Goal: Answer question/provide support: Share knowledge or assist other users

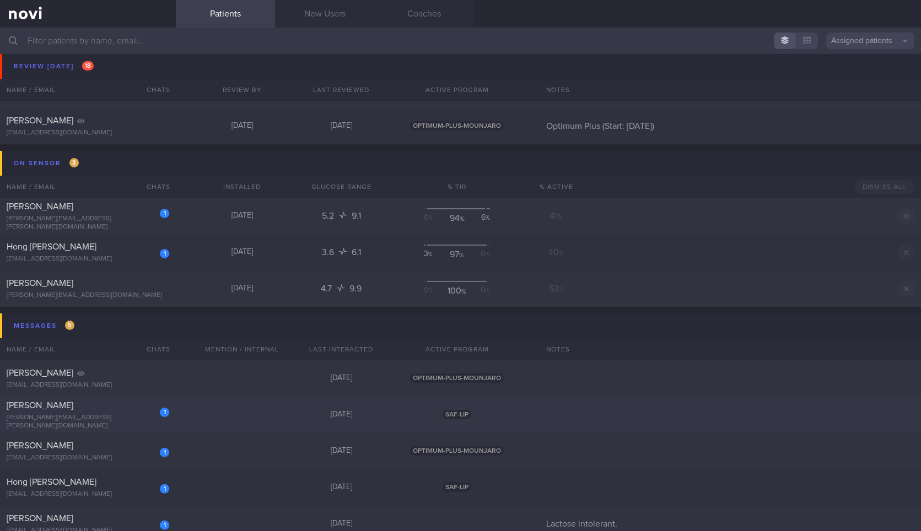
scroll to position [735, 0]
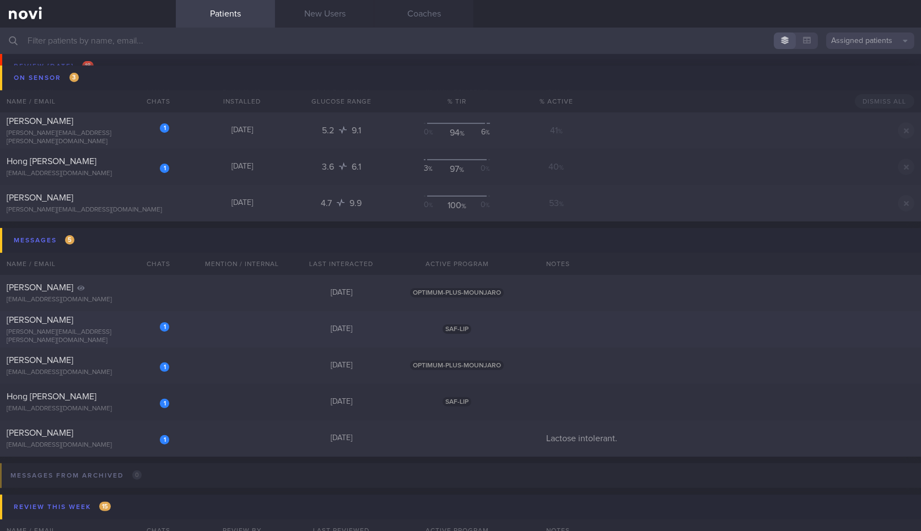
click at [134, 330] on div "1 [PERSON_NAME] [PERSON_NAME][EMAIL_ADDRESS][PERSON_NAME][DOMAIN_NAME]" at bounding box center [88, 330] width 176 height 30
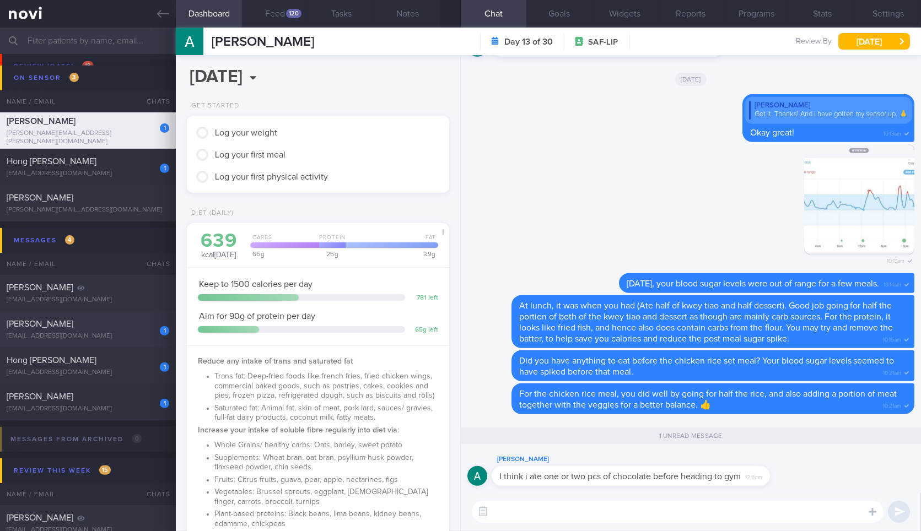
scroll to position [148, 238]
click at [640, 510] on textarea at bounding box center [678, 512] width 412 height 22
type textarea "W"
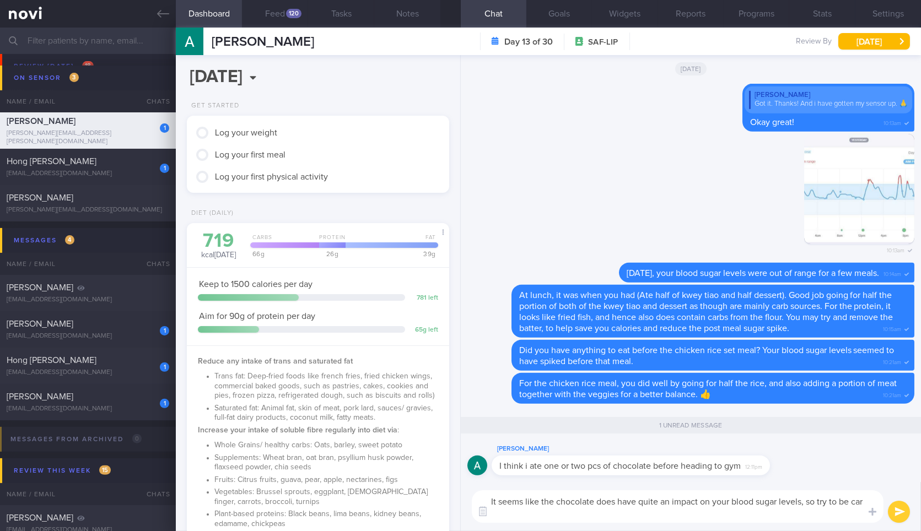
scroll to position [0, 0]
type textarea "It seems like the chocolate does have quite an impact on your blood sugar level…"
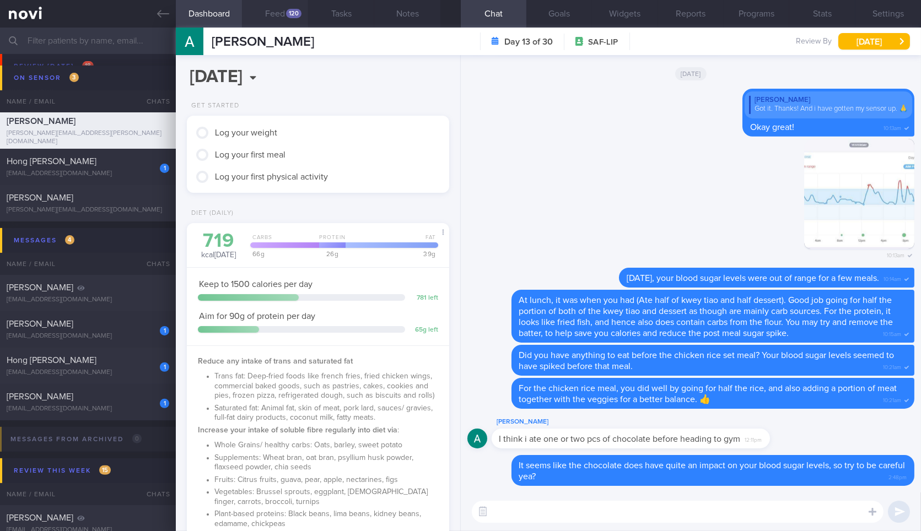
click at [288, 12] on div "120" at bounding box center [293, 13] width 15 height 9
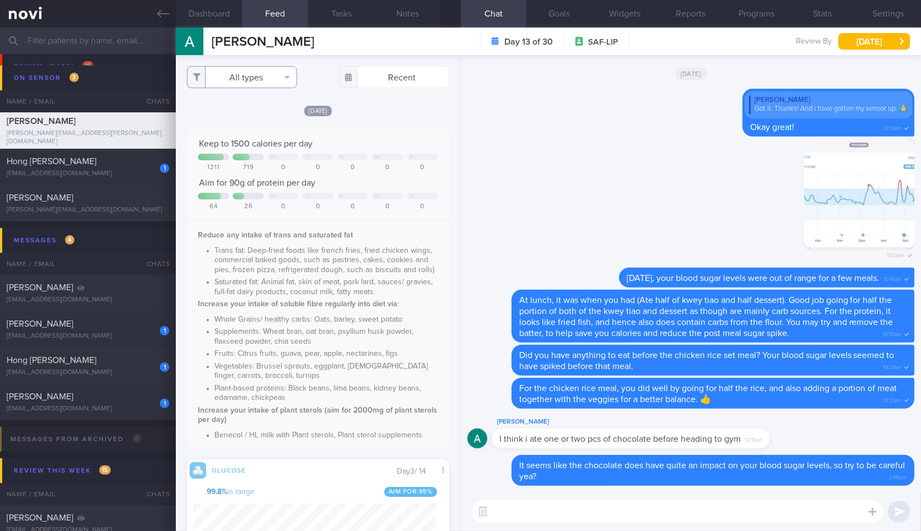
click at [274, 77] on button "All types" at bounding box center [242, 77] width 110 height 22
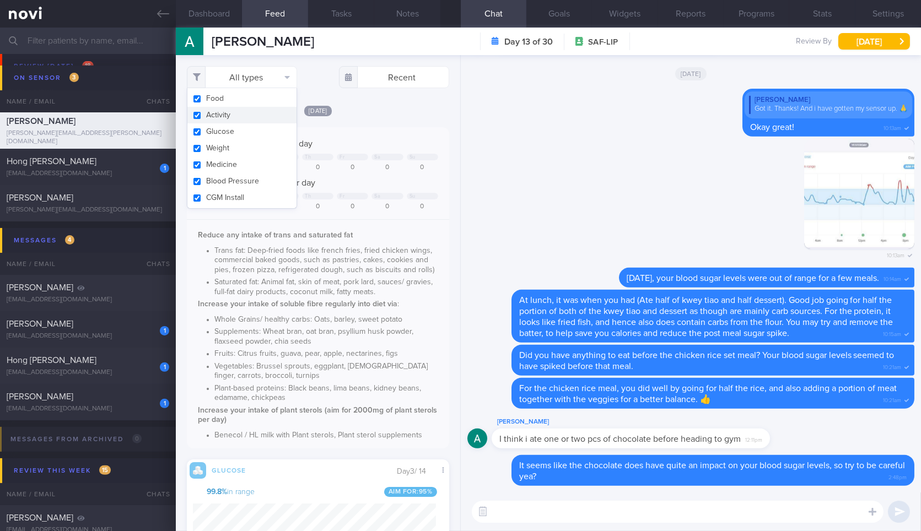
click at [266, 116] on button "Activity" at bounding box center [241, 115] width 109 height 17
checkbox input "false"
click at [274, 146] on button "Weight" at bounding box center [241, 148] width 109 height 17
checkbox input "false"
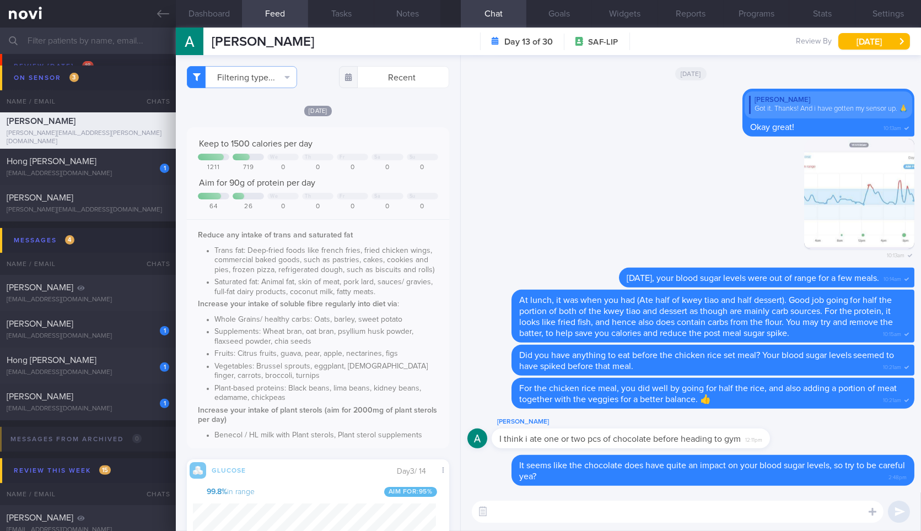
click at [379, 100] on div "Filtering type... Food Activity Glucose Weight Medicine Blood Pressure CGM Inst…" at bounding box center [318, 293] width 284 height 476
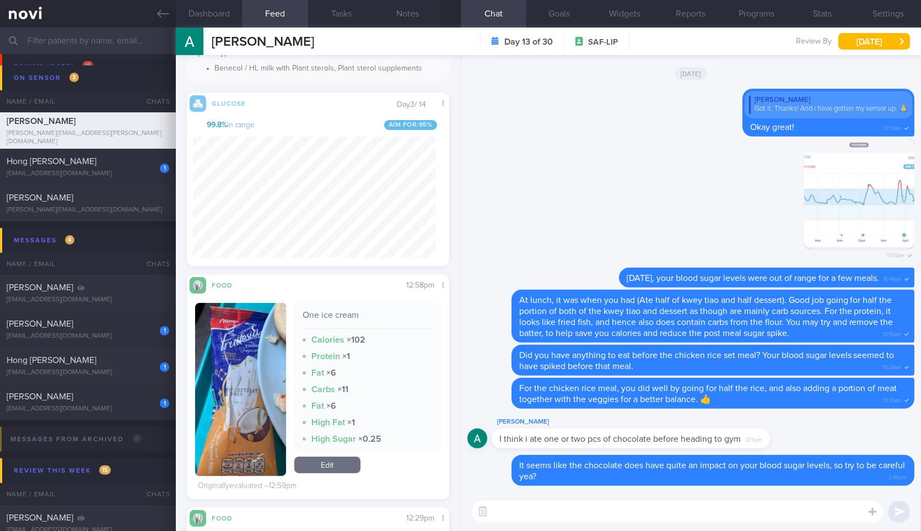
scroll to position [674, 0]
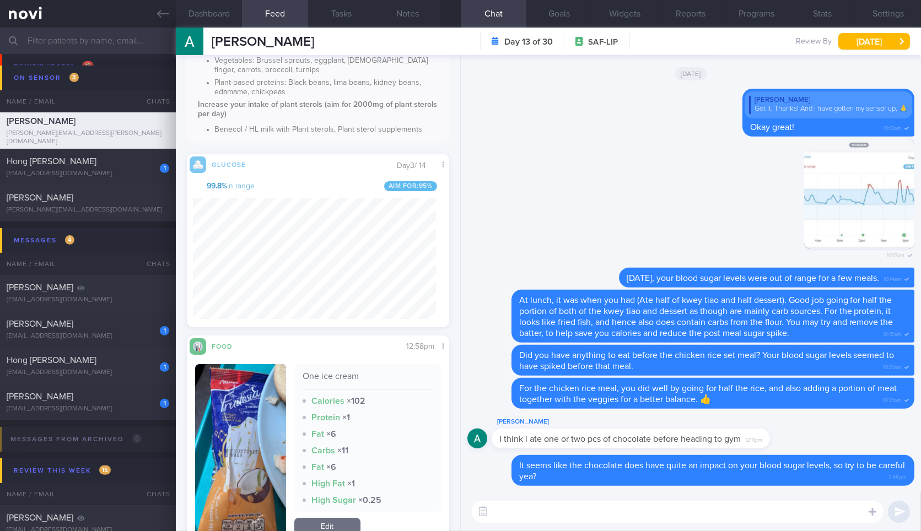
click at [615, 519] on textarea at bounding box center [678, 512] width 412 height 22
type textarea "Do you usually try to get in a small snack like these before your workouts?"
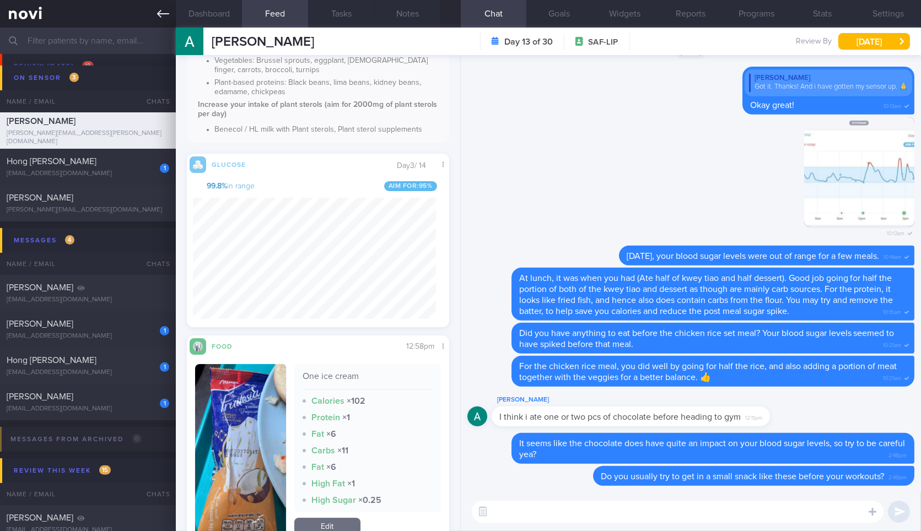
click at [157, 19] on icon at bounding box center [163, 14] width 12 height 12
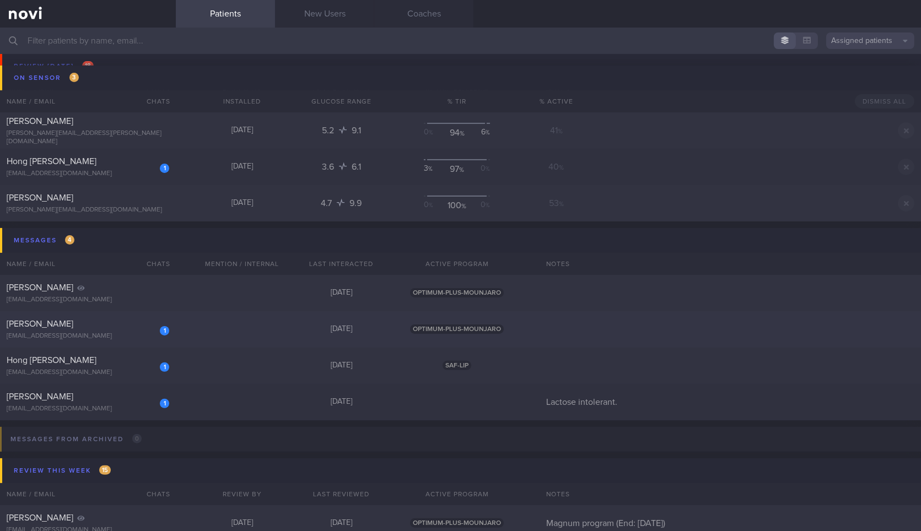
click at [61, 330] on div "1 Joanne jcrofskey@gmail.com" at bounding box center [88, 330] width 176 height 22
select select "7"
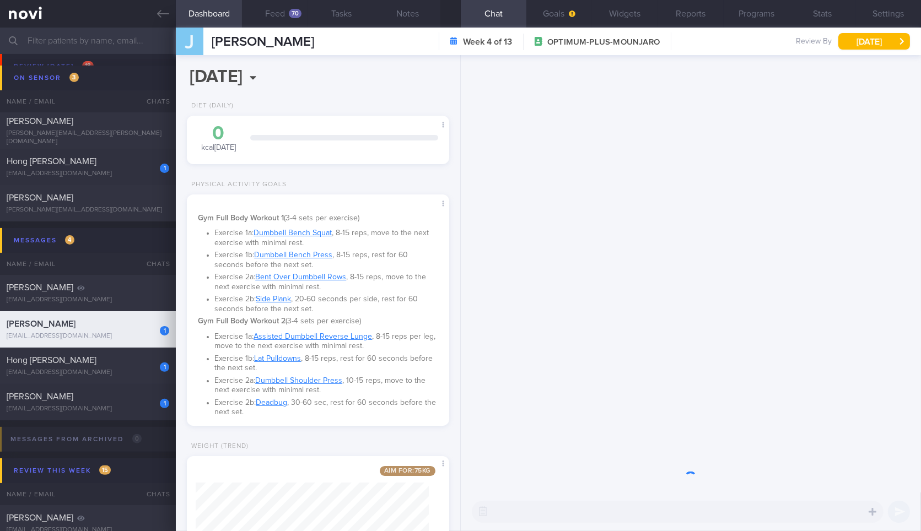
click at [611, 519] on textarea at bounding box center [678, 512] width 412 height 22
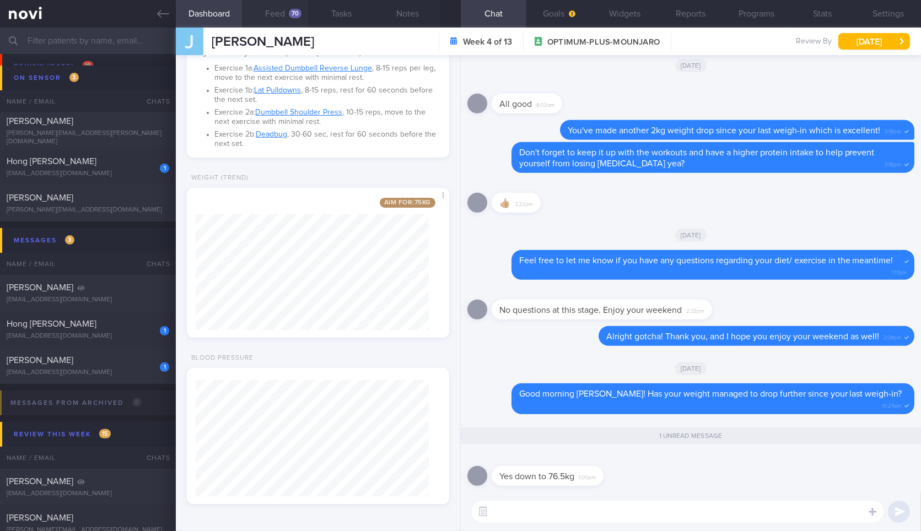
click at [281, 6] on button "Feed 70" at bounding box center [275, 14] width 66 height 28
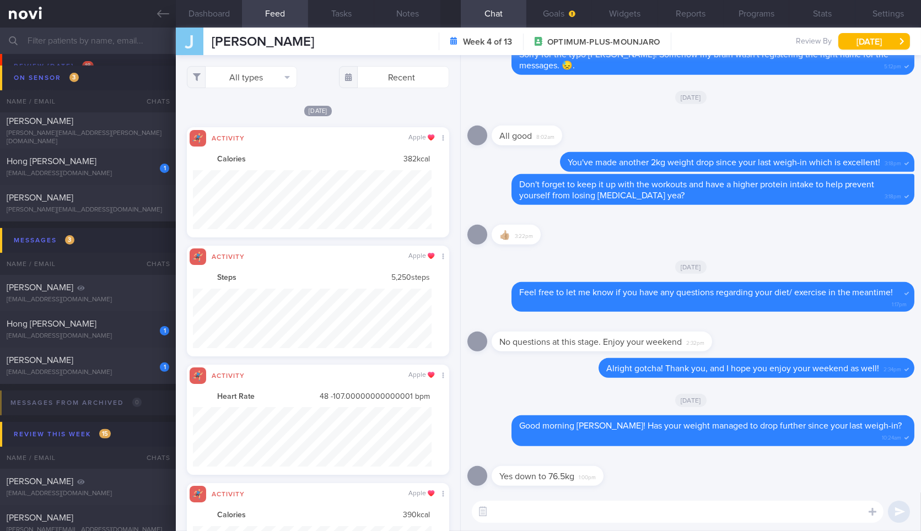
scroll to position [60, 238]
click at [270, 76] on button "All types" at bounding box center [242, 77] width 110 height 22
click at [248, 114] on button "Activity" at bounding box center [241, 115] width 109 height 17
checkbox input "false"
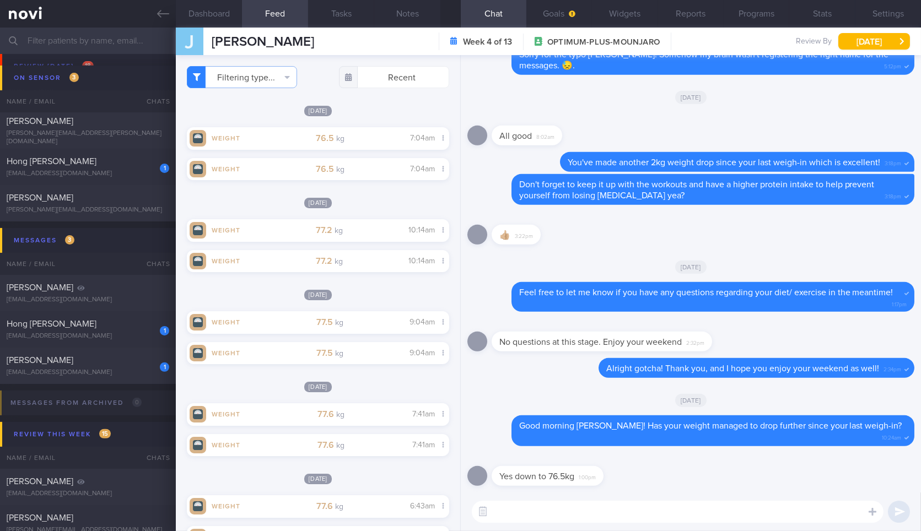
click at [350, 111] on div "[DATE]" at bounding box center [318, 111] width 262 height 12
click at [220, 13] on button "Dashboard" at bounding box center [209, 14] width 66 height 28
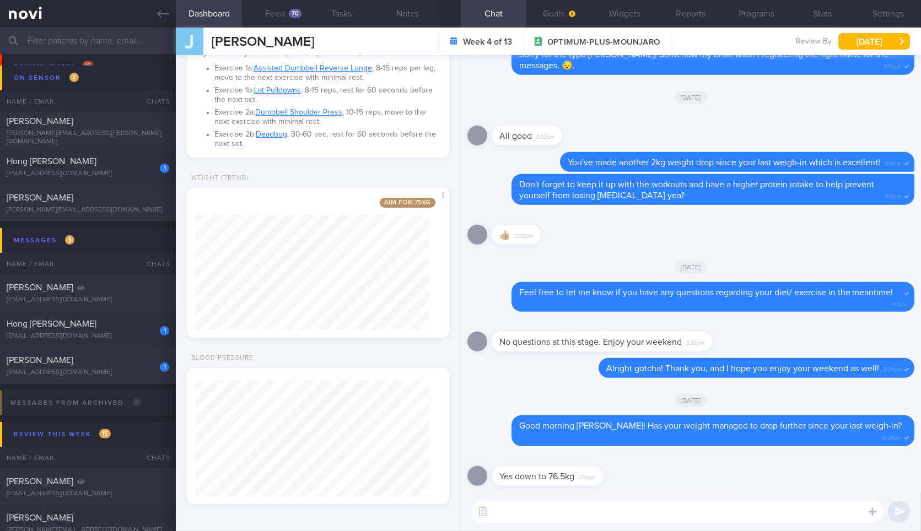
click at [588, 516] on textarea at bounding box center [678, 512] width 412 height 22
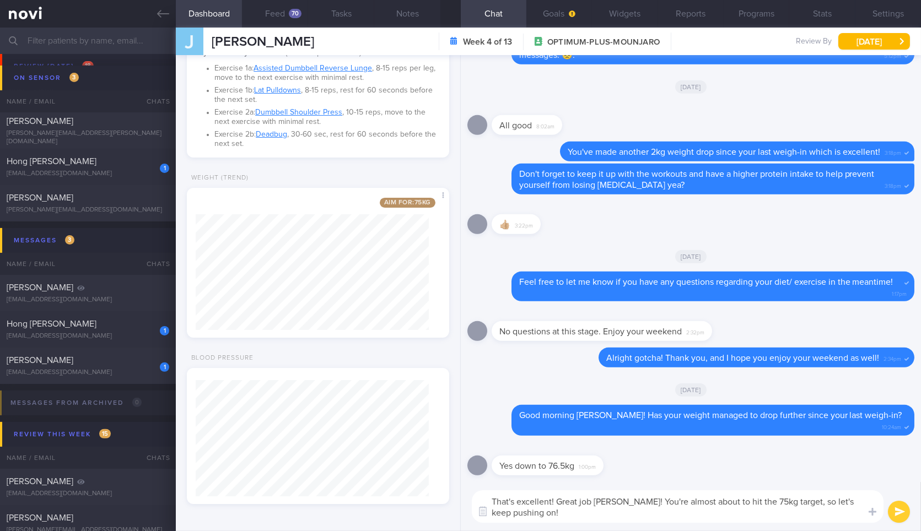
type textarea "That's excellent! Great job Joanne! You're almost about to hit the 75kg target,…"
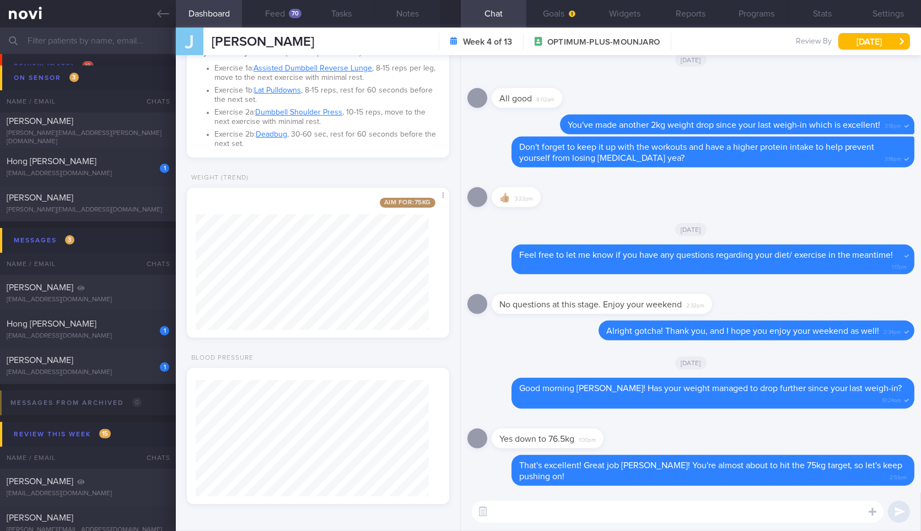
type textarea "👏"
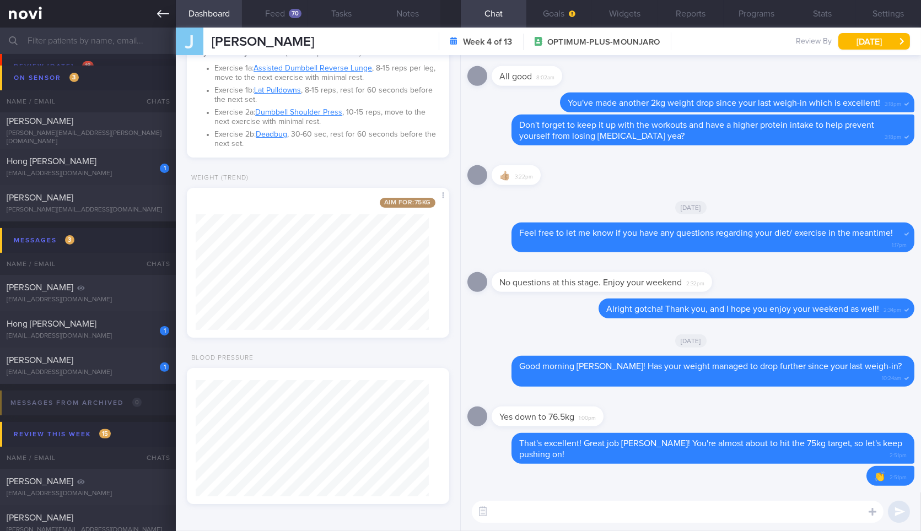
click at [160, 23] on link at bounding box center [88, 14] width 176 height 28
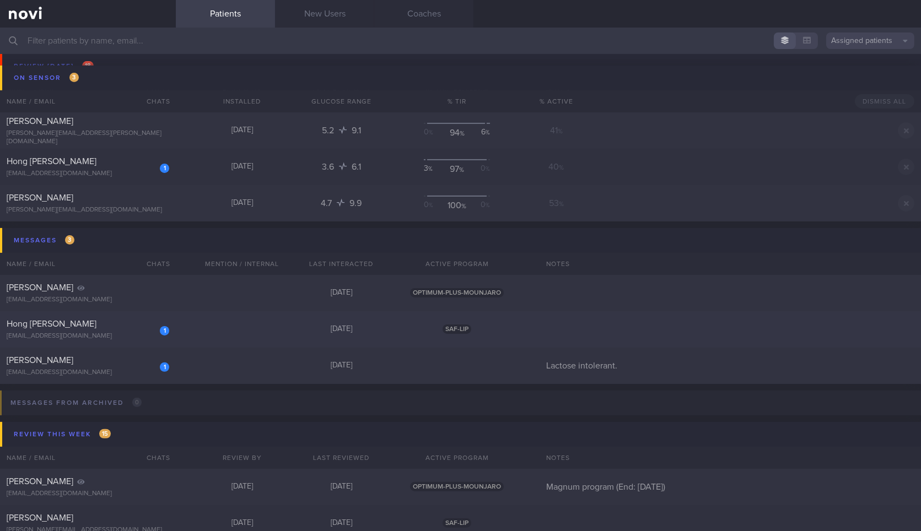
click at [176, 335] on div "1 Hong Kiat Tew tewhk91@gmail.com Today SAF-LIP" at bounding box center [460, 329] width 921 height 36
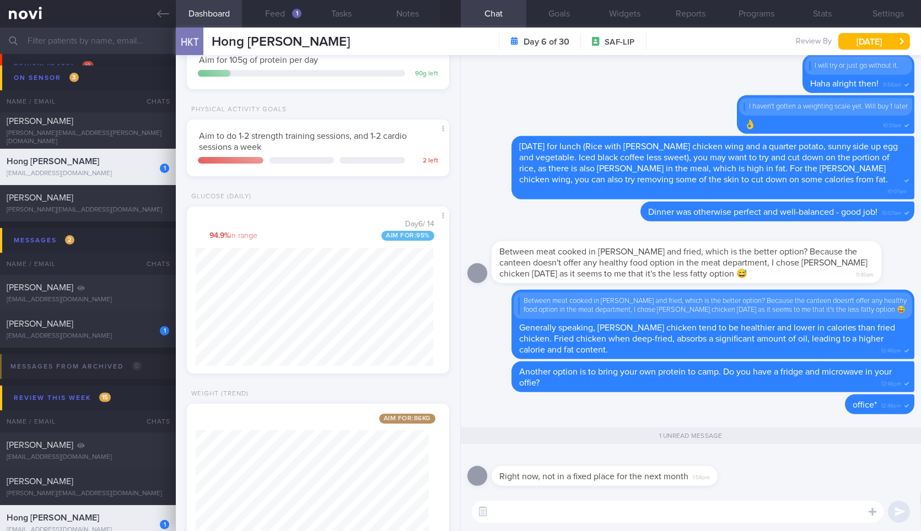
scroll to position [306, 0]
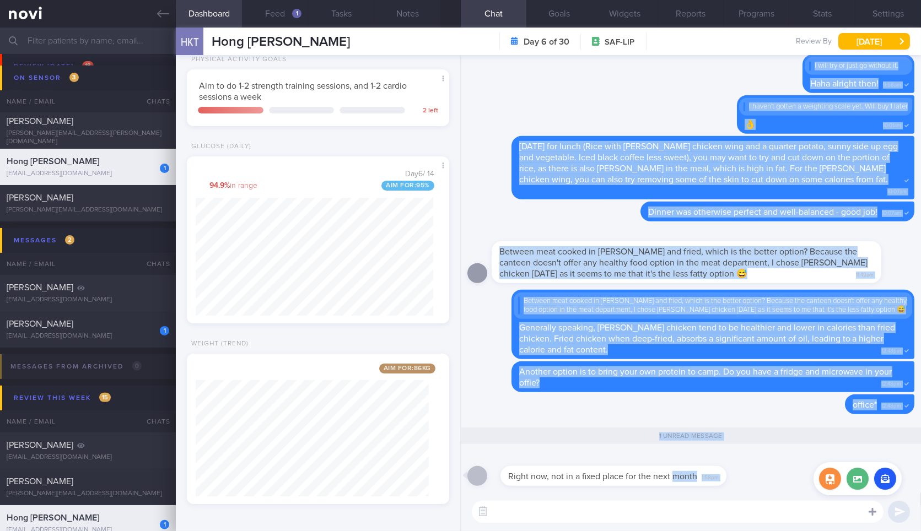
drag, startPoint x: 661, startPoint y: 485, endPoint x: 871, endPoint y: 503, distance: 210.7
click at [868, 506] on div "Right now, not in a fixed place for the next month 1:58pm 1 unread message Dele…" at bounding box center [691, 293] width 460 height 476
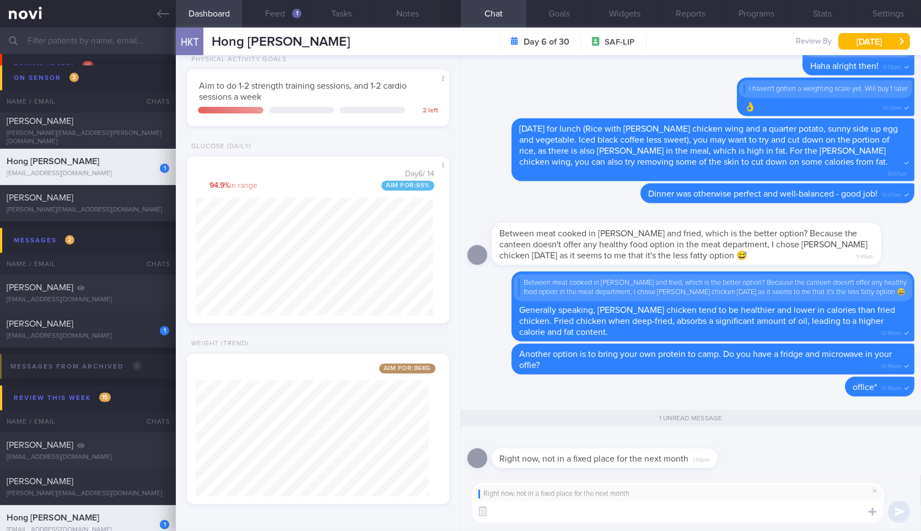
click at [691, 512] on textarea at bounding box center [678, 512] width 412 height 22
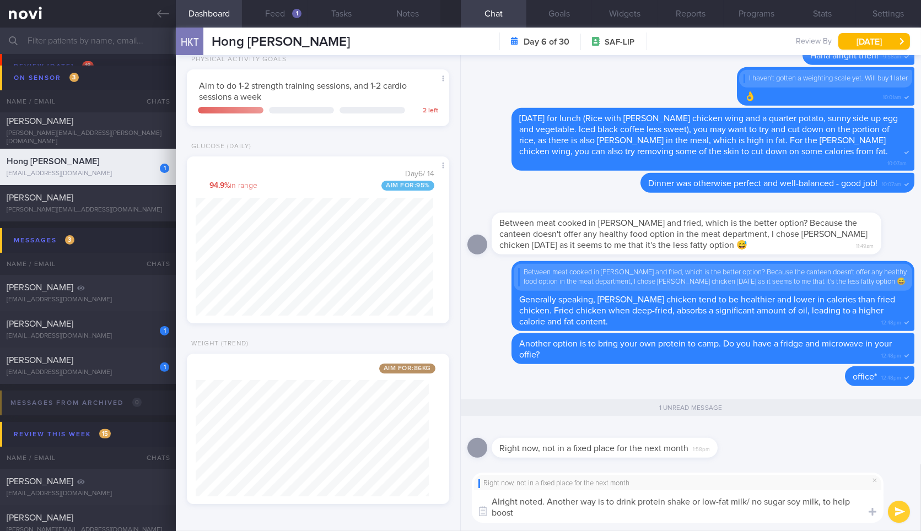
scroll to position [0, 0]
type textarea "Alright noted. In that case, another way is to drink protein shake or low-fat m…"
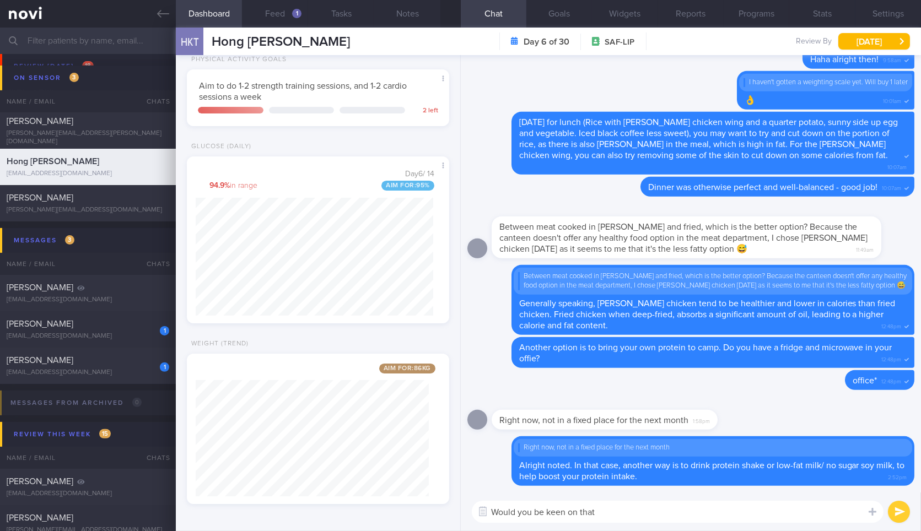
type textarea "Would you be keen on that?"
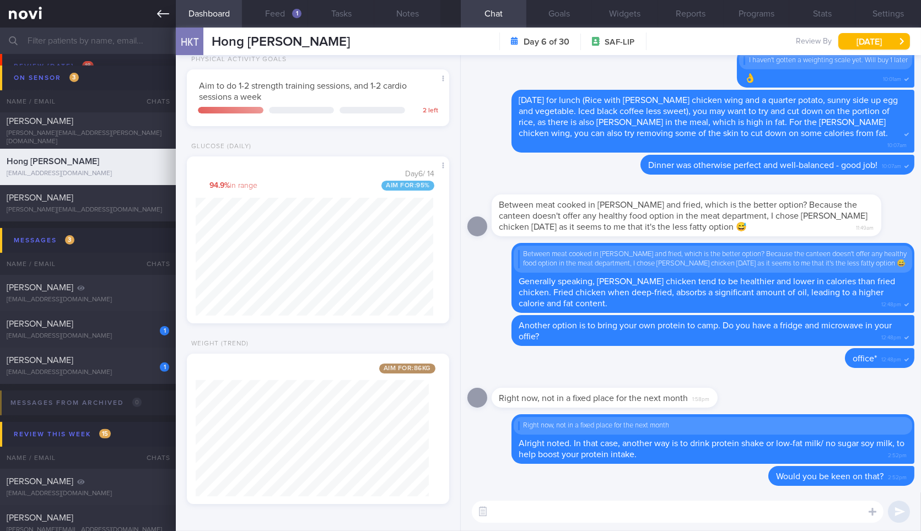
click at [161, 19] on icon at bounding box center [163, 14] width 12 height 12
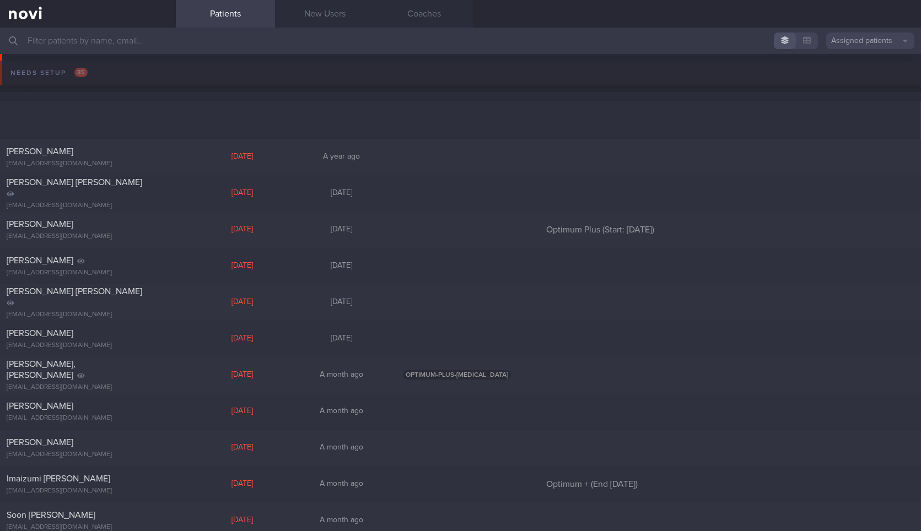
scroll to position [735, 0]
